Goal: Information Seeking & Learning: Stay updated

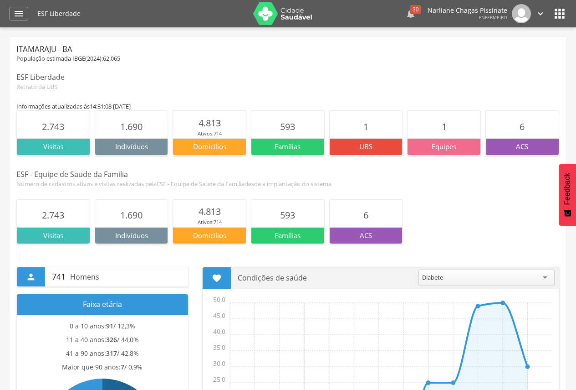
click at [421, 10] on div "30" at bounding box center [416, 9] width 10 height 9
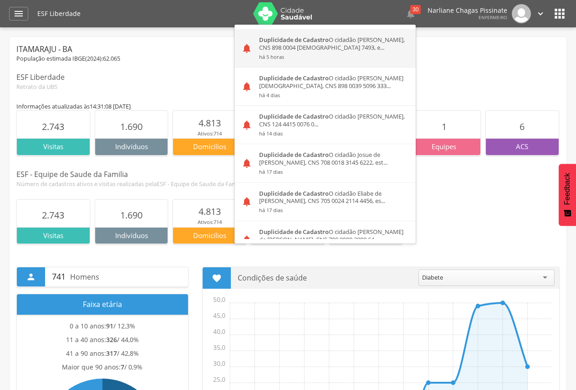
click at [388, 39] on div "Duplicidade de Cadastro O cidadão [PERSON_NAME], CNS 898 0004 [DEMOGRAPHIC_DATA…" at bounding box center [334, 48] width 164 height 38
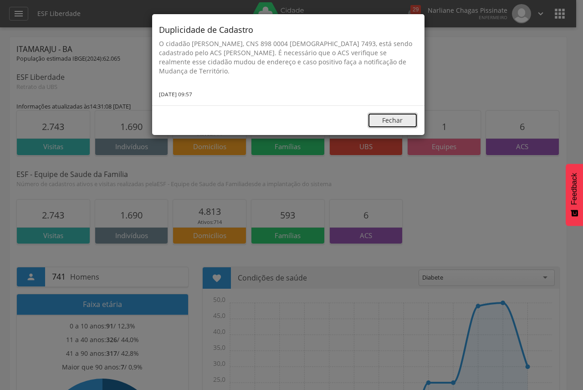
click at [396, 120] on button "Fechar" at bounding box center [393, 120] width 50 height 15
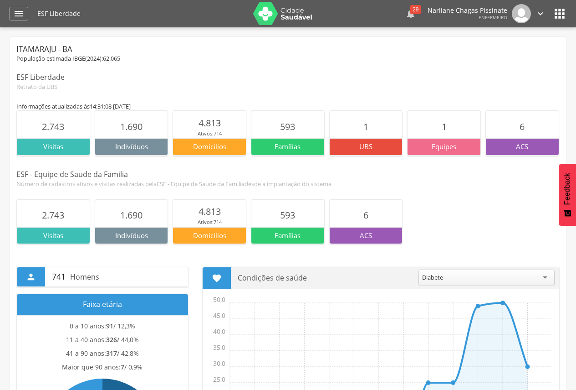
click at [416, 17] on icon "" at bounding box center [411, 13] width 11 height 11
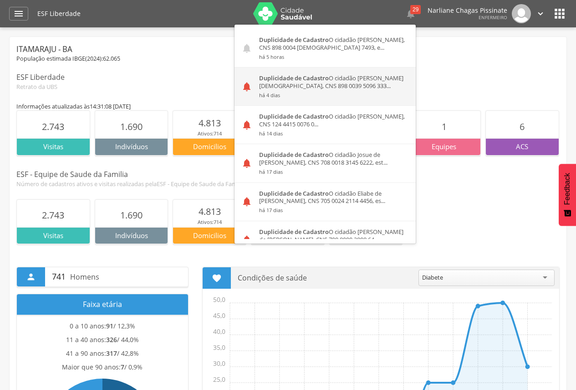
click at [355, 79] on div "Duplicidade de Cadastro O cidadão [PERSON_NAME][DEMOGRAPHIC_DATA], CNS 898 0039…" at bounding box center [334, 86] width 164 height 38
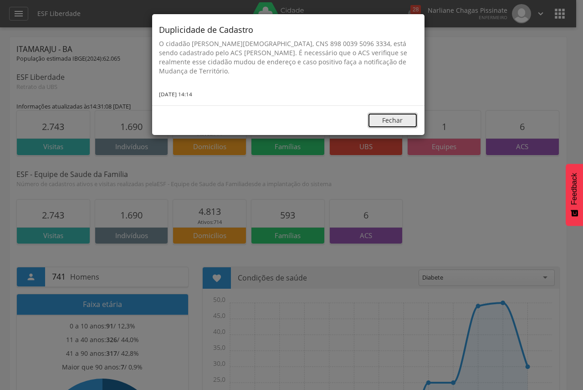
click at [386, 127] on button "Fechar" at bounding box center [393, 120] width 50 height 15
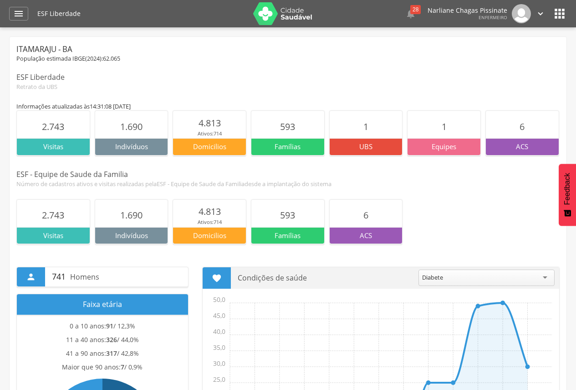
click at [421, 15] on div " 28  Duplicidade de Cadastro O [PERSON_NAME], CNS 898 0004 [DEMOGRAPHIC_DATA]…" at bounding box center [441, 13] width 209 height 19
click at [420, 11] on div "28" at bounding box center [416, 9] width 10 height 9
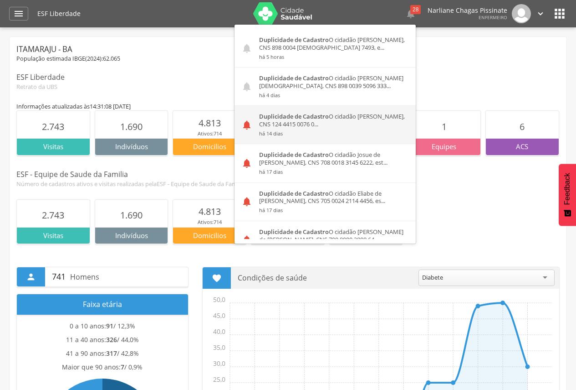
click at [337, 123] on div "Duplicidade de Cadastro O cidadão [PERSON_NAME], CNS 124 4415 0076 0... há 14 d…" at bounding box center [334, 125] width 164 height 38
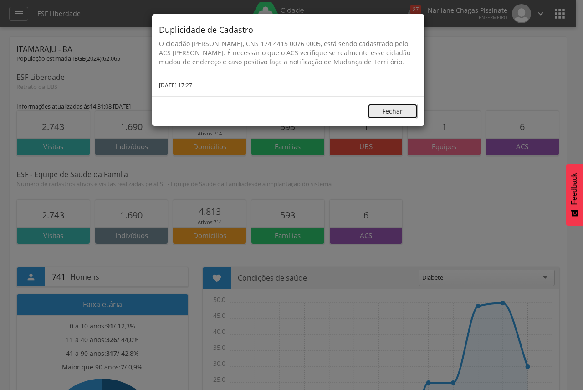
click at [416, 119] on button "Fechar" at bounding box center [393, 110] width 50 height 15
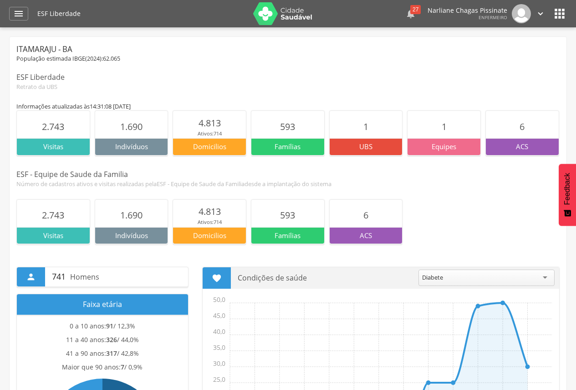
click at [411, 8] on icon "" at bounding box center [411, 13] width 11 height 11
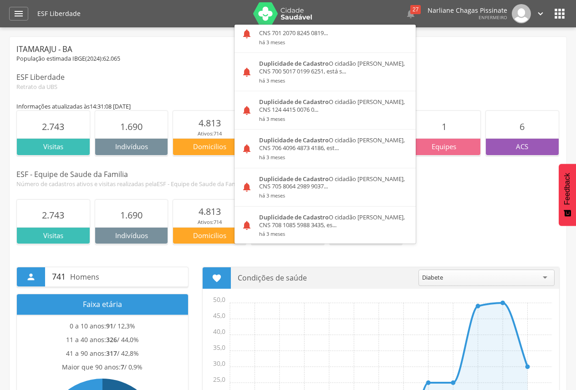
scroll to position [1094, 0]
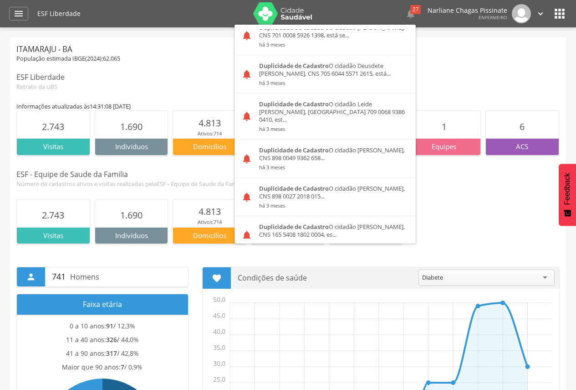
click at [439, 81] on div "ESF Liberdade" at bounding box center [288, 77] width 544 height 10
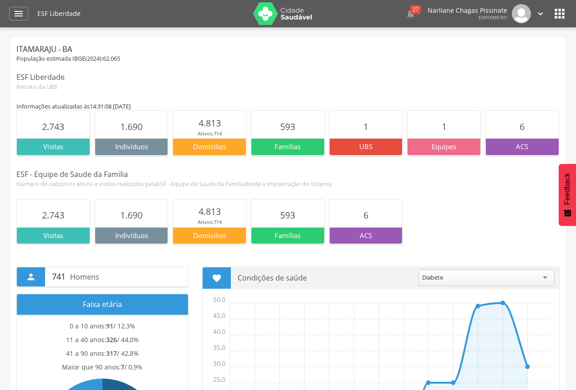
click at [562, 13] on icon "" at bounding box center [560, 13] width 15 height 15
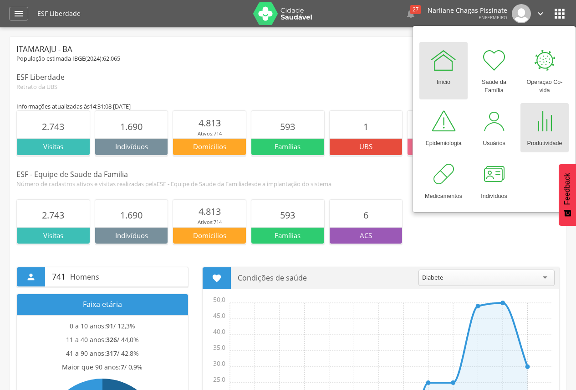
click at [536, 132] on div at bounding box center [544, 121] width 27 height 27
